Goal: Information Seeking & Learning: Learn about a topic

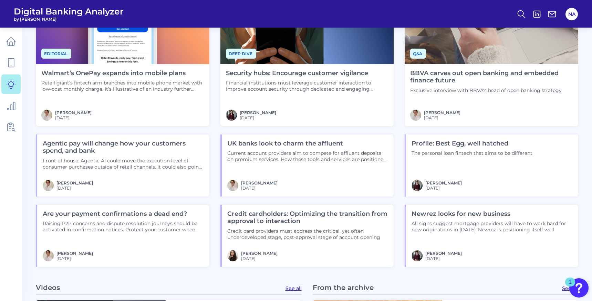
scroll to position [533, 0]
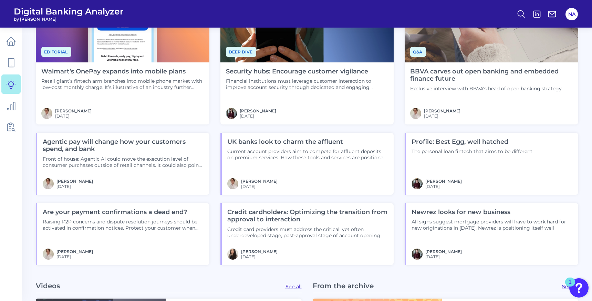
click at [510, 170] on div "Profile: Best Egg, well hatched The personal loan fintech that aims to be diffe…" at bounding box center [471, 164] width 133 height 62
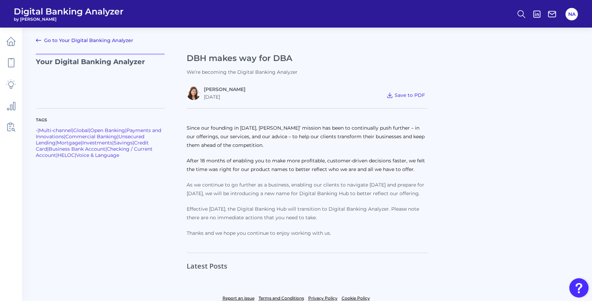
scroll to position [23, 0]
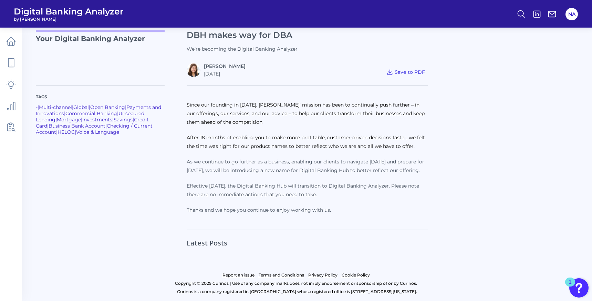
click at [216, 234] on h2 "Latest Posts" at bounding box center [207, 239] width 41 height 18
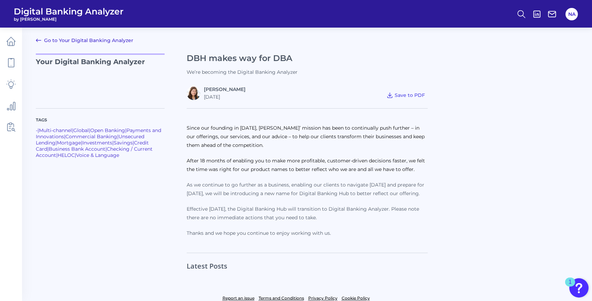
click at [104, 41] on link "Go to Your Digital Banking Analyzer" at bounding box center [84, 40] width 97 height 8
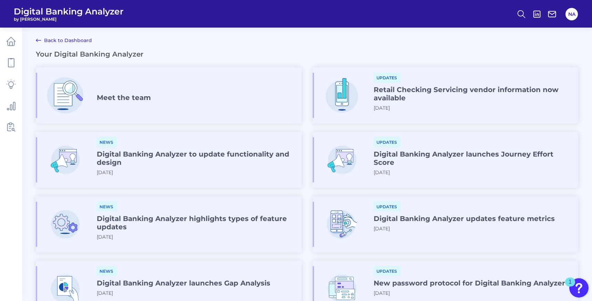
click at [416, 108] on div "Updates Retail Checking Servicing vendor information now available 2025-04-09" at bounding box center [473, 95] width 199 height 44
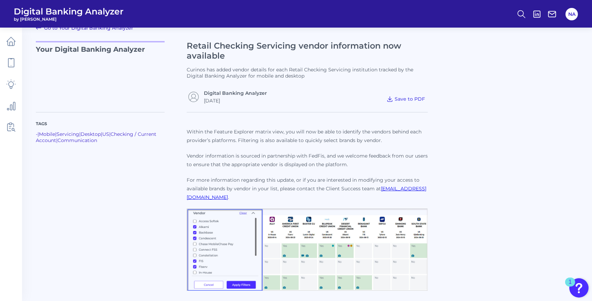
scroll to position [9, 0]
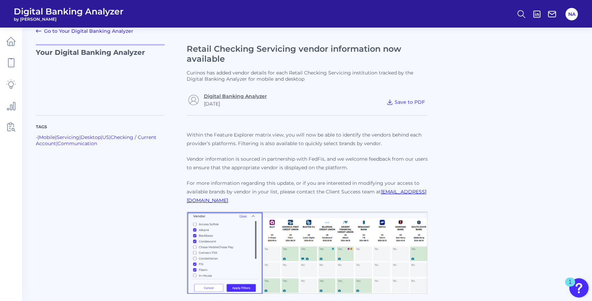
click at [242, 94] on link "Digital Banking Analyzer" at bounding box center [235, 96] width 63 height 6
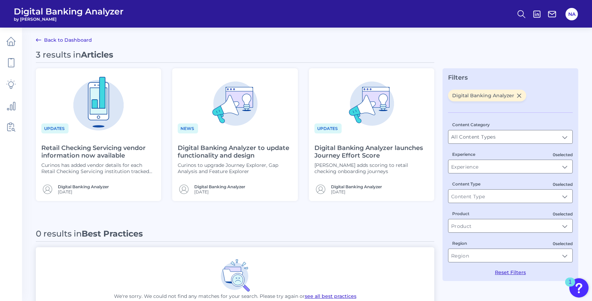
scroll to position [2, 0]
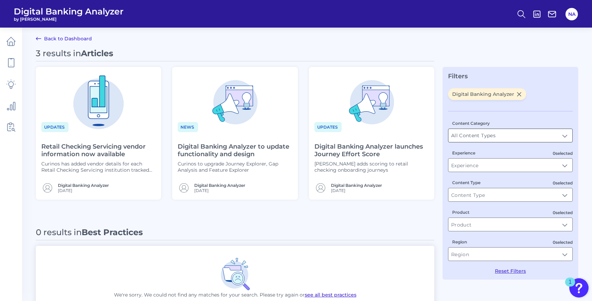
click at [511, 132] on input "All Content Types" at bounding box center [510, 135] width 124 height 13
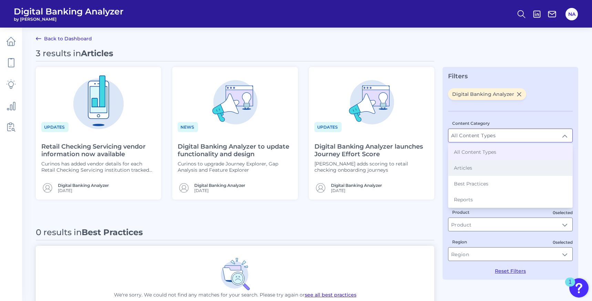
click at [494, 163] on li "Articles" at bounding box center [510, 168] width 124 height 16
type input "Articles"
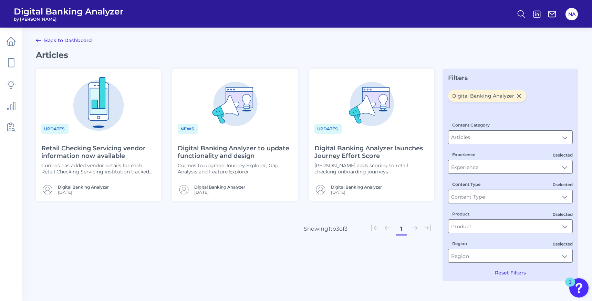
scroll to position [0, 0]
click at [100, 157] on h4 "Retail Checking Servicing vendor information now available" at bounding box center [98, 152] width 115 height 15
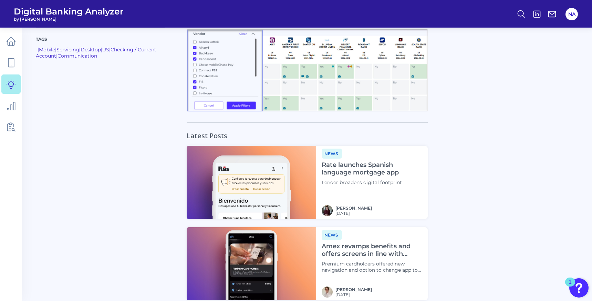
scroll to position [296, 0]
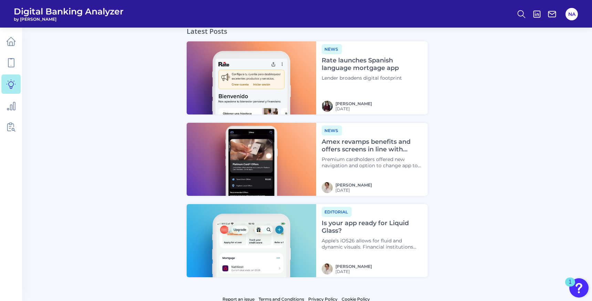
click at [357, 222] on h4 "Is your app ready for Liquid Glass?" at bounding box center [372, 226] width 100 height 15
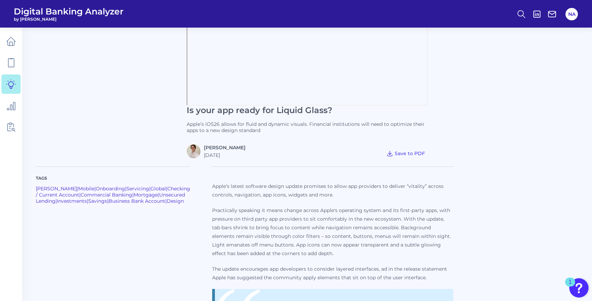
scroll to position [232, 0]
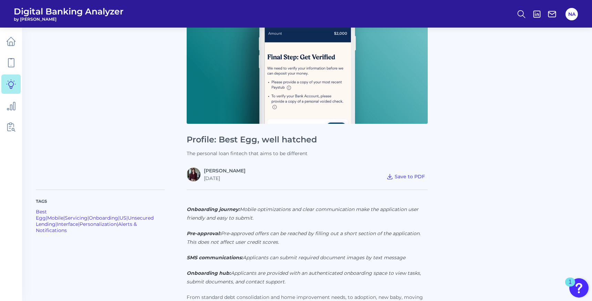
scroll to position [67, 0]
